Goal: Download file/media

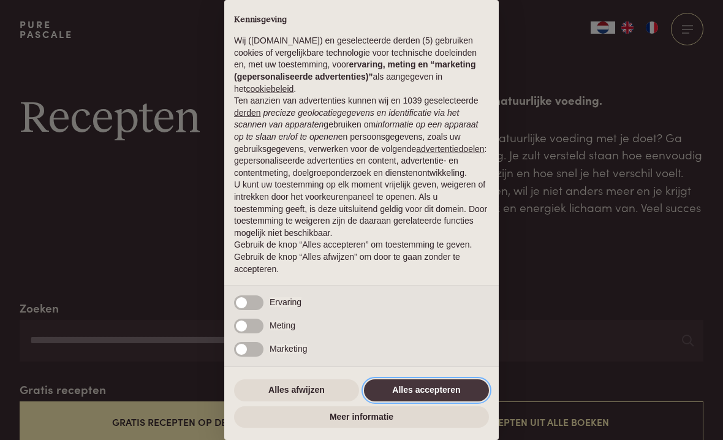
click at [442, 386] on button "Alles accepteren" at bounding box center [426, 390] width 125 height 22
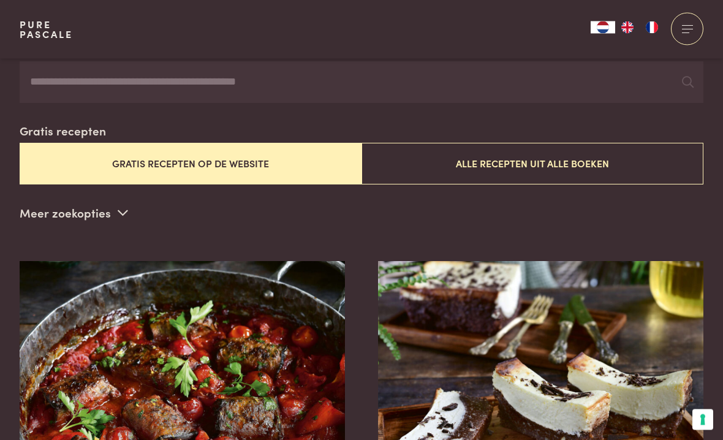
scroll to position [259, 0]
click at [243, 161] on button "Gratis recepten op de website" at bounding box center [191, 163] width 342 height 41
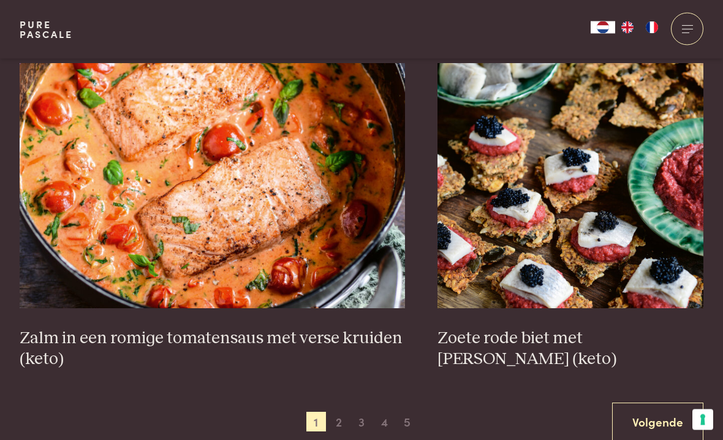
scroll to position [2069, 0]
click at [336, 333] on h3 "Zalm in een romige tomatensaus met verse kruiden (keto)" at bounding box center [212, 349] width 385 height 42
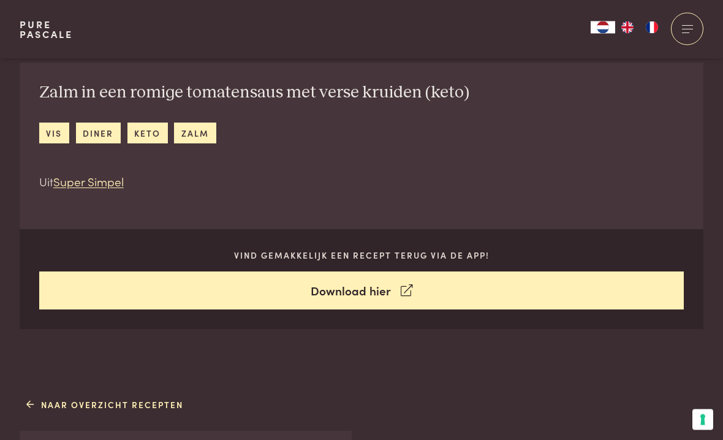
scroll to position [463, 0]
click at [392, 290] on link "Download hier" at bounding box center [361, 290] width 645 height 39
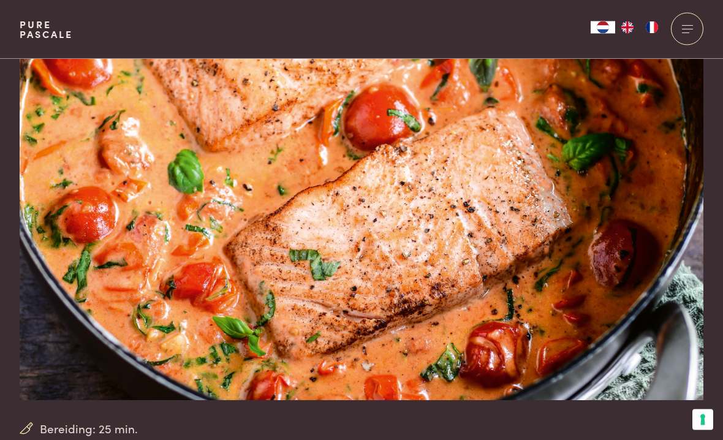
scroll to position [0, 0]
